Goal: Download file/media

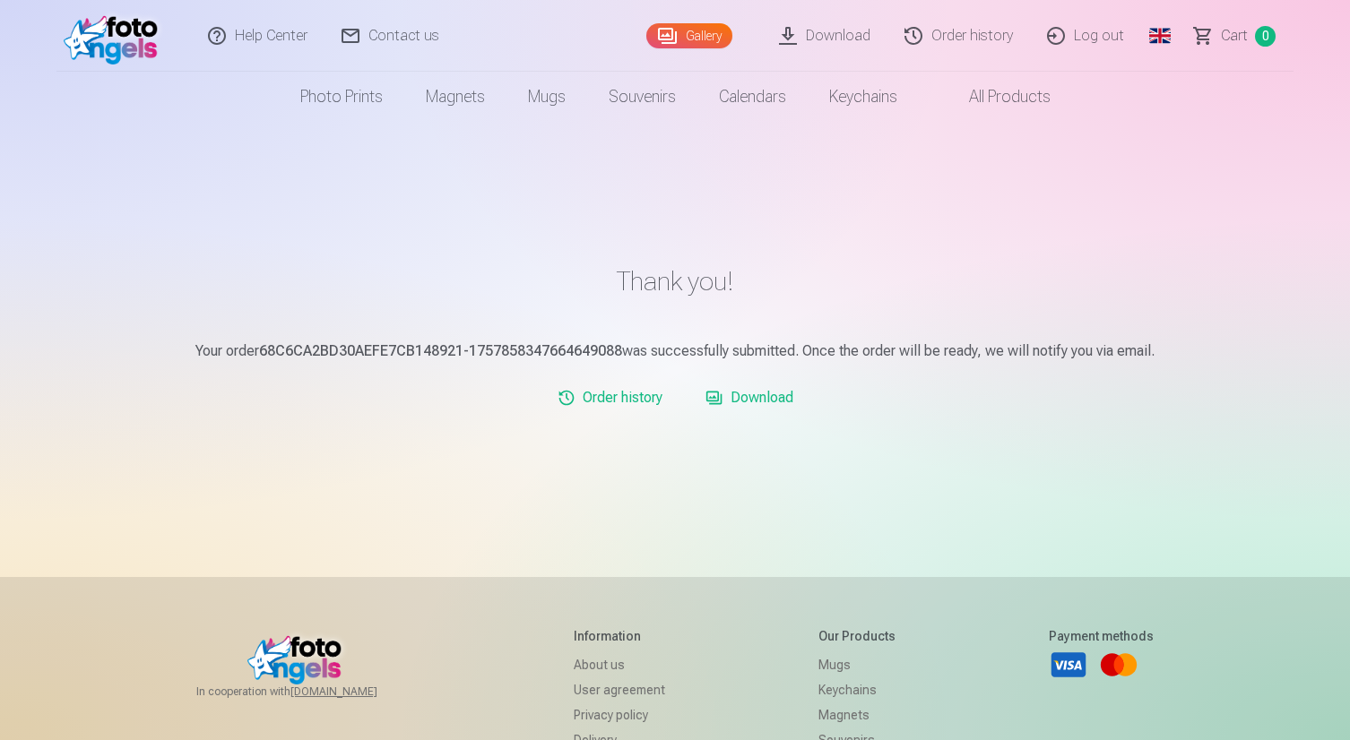
click at [766, 398] on link "Download" at bounding box center [749, 398] width 102 height 36
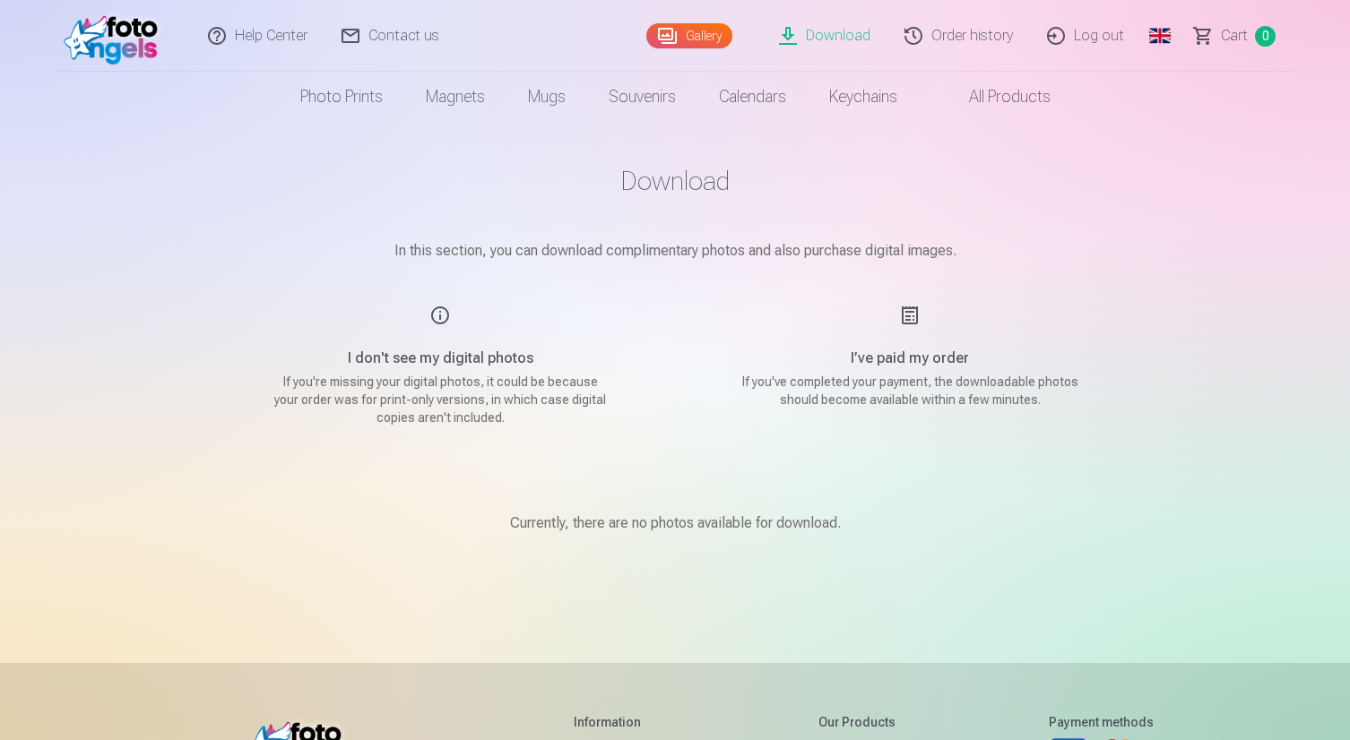
click at [814, 33] on link "Download" at bounding box center [825, 36] width 125 height 72
click at [852, 32] on link "Download" at bounding box center [825, 36] width 125 height 72
click at [709, 35] on link "Gallery" at bounding box center [689, 35] width 86 height 25
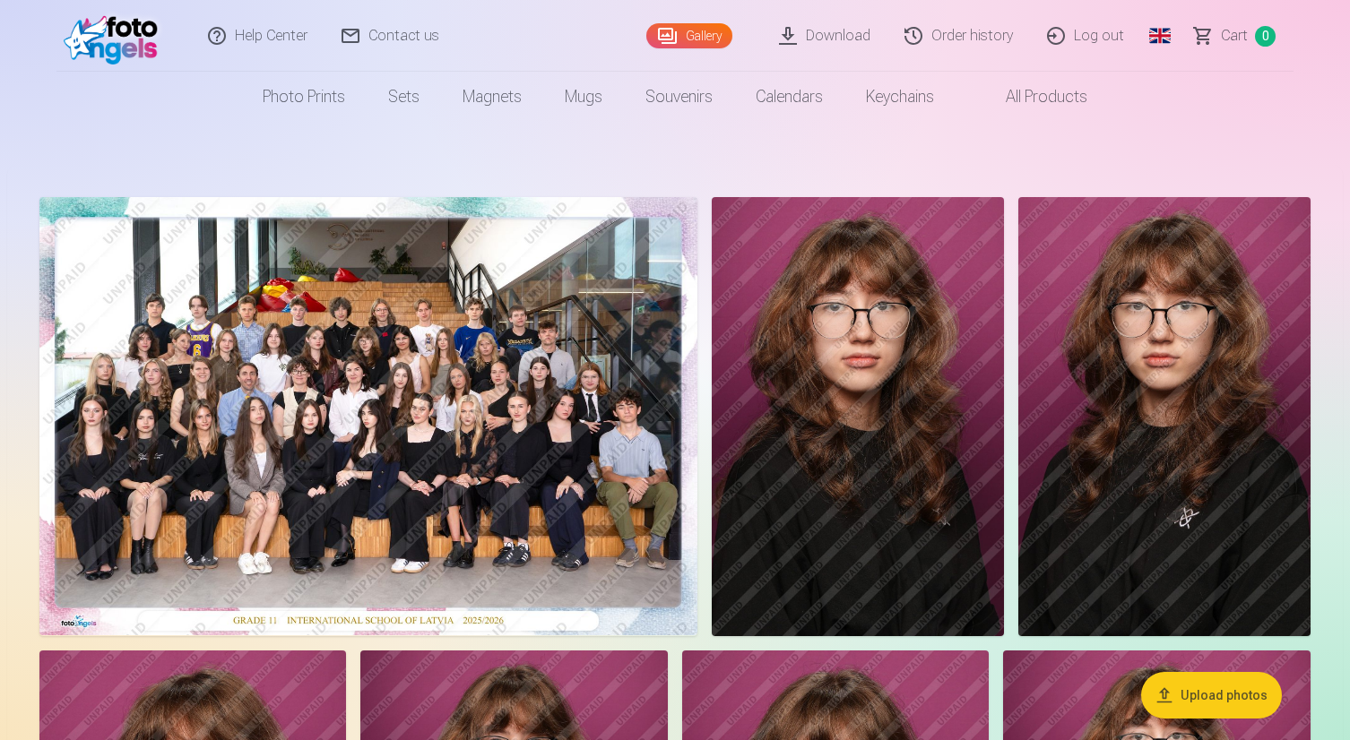
click at [840, 39] on link "Download" at bounding box center [825, 36] width 125 height 72
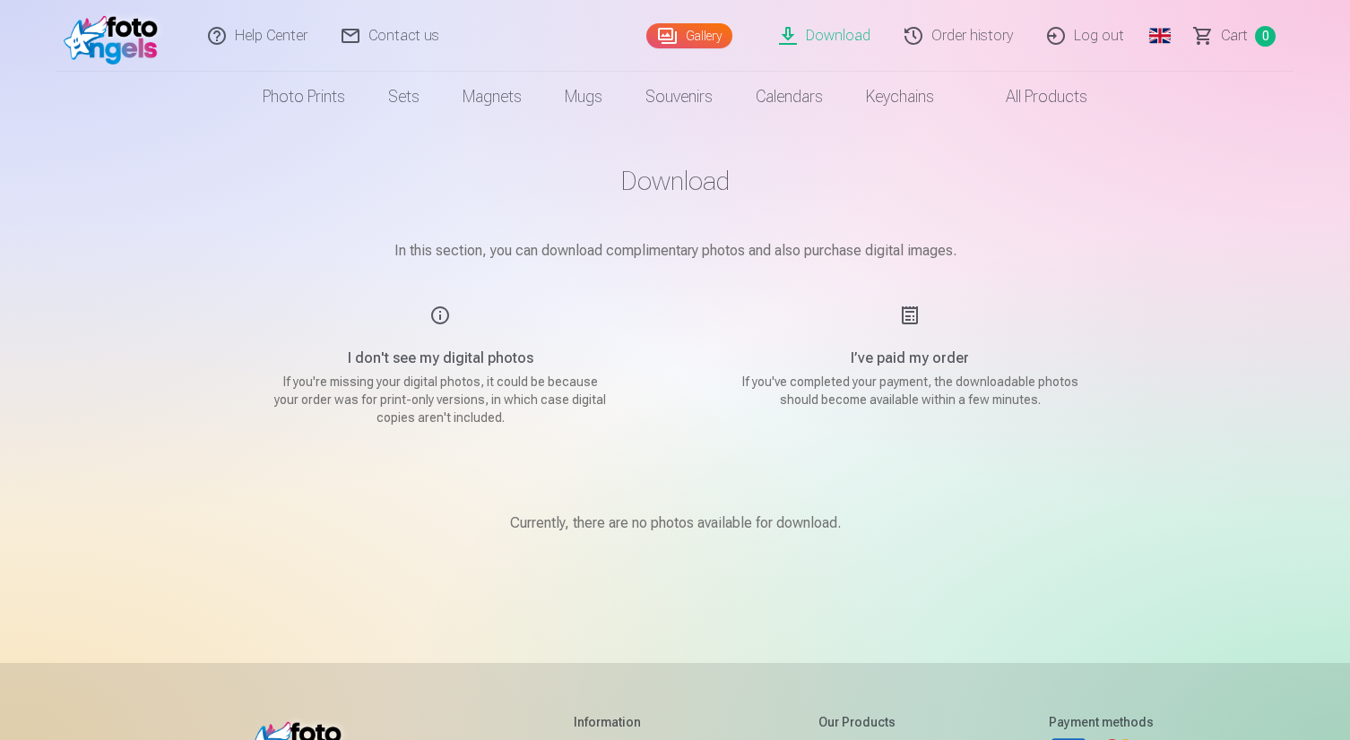
click at [910, 366] on h5 "I’ve paid my order" at bounding box center [909, 359] width 341 height 22
click at [946, 35] on link "Order history" at bounding box center [959, 36] width 143 height 72
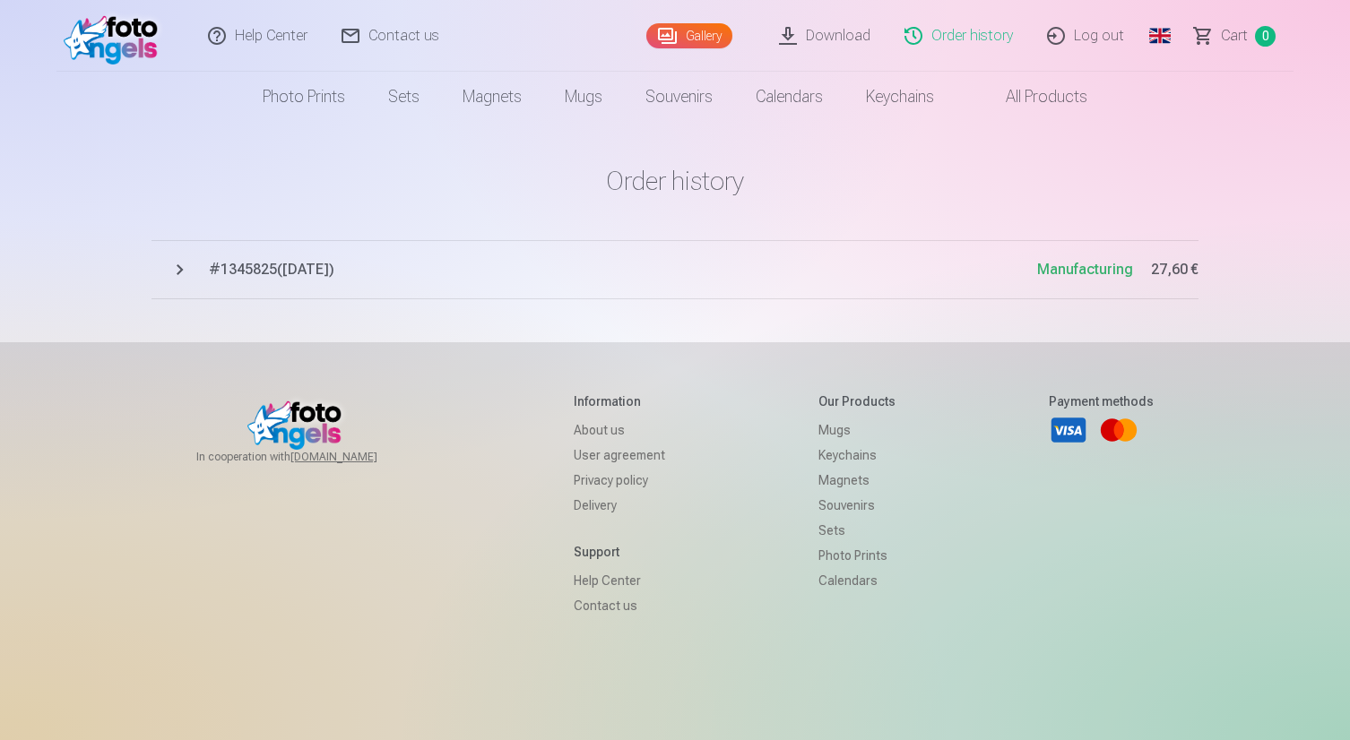
click at [1183, 184] on h1 "Order history" at bounding box center [674, 181] width 1047 height 32
click at [179, 272] on button "# 1345825 ( [DATE] ) Manufacturing 27,60 €" at bounding box center [674, 269] width 1047 height 59
